Goal: Information Seeking & Learning: Learn about a topic

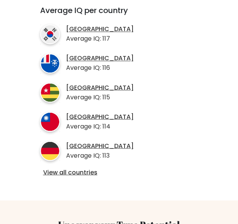
scroll to position [290, 0]
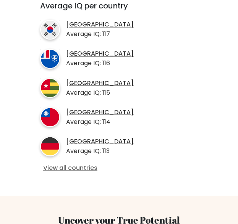
click at [87, 163] on link "View all countries" at bounding box center [119, 167] width 152 height 8
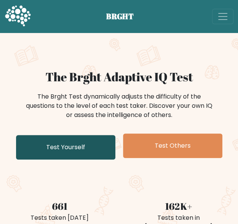
click at [80, 146] on link "Test Yourself" at bounding box center [66, 147] width 100 height 24
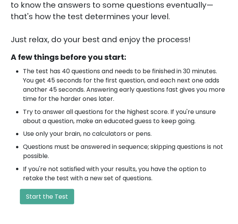
scroll to position [200, 0]
